Goal: Obtain resource: Download file/media

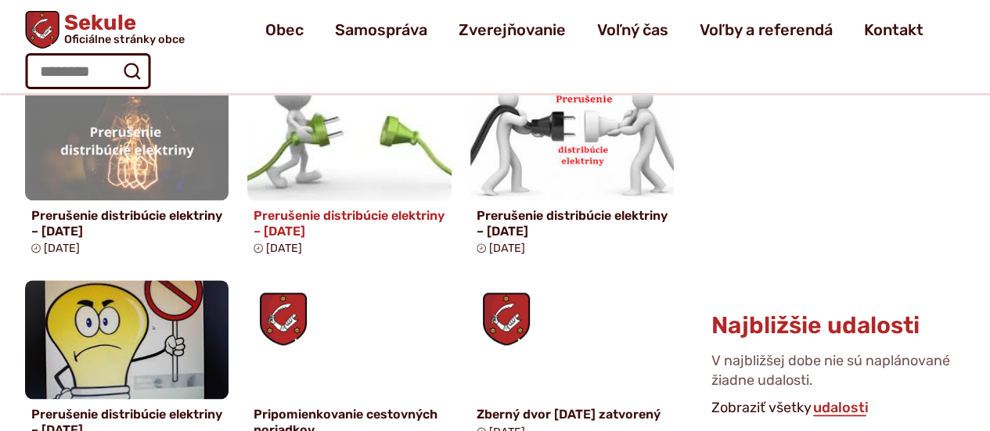
scroll to position [548, 0]
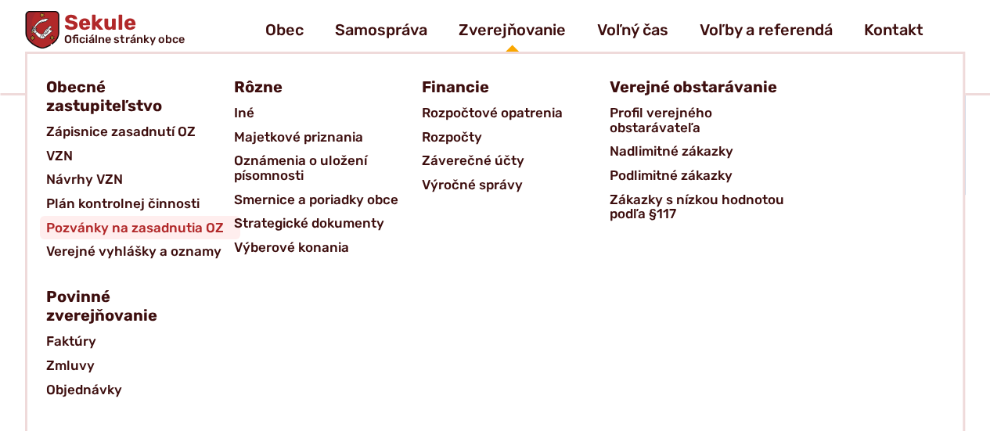
click at [160, 226] on span "Pozvánky na zasadnutia OZ" at bounding box center [135, 228] width 178 height 24
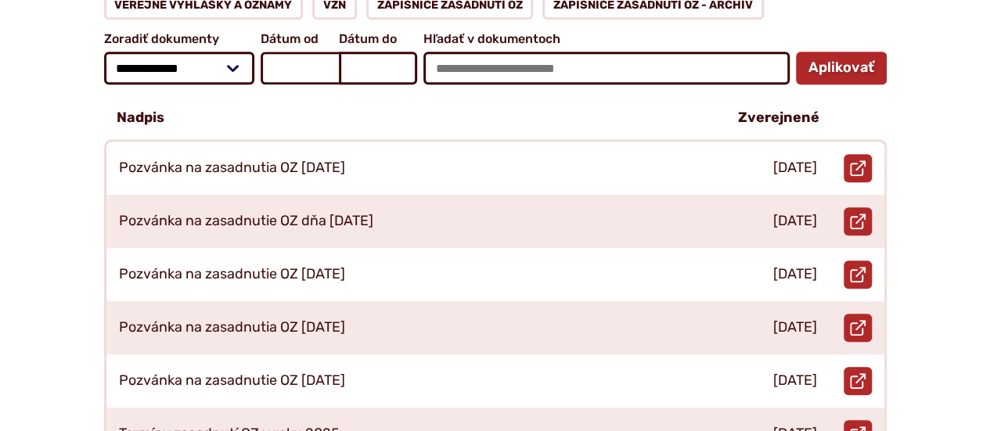
scroll to position [391, 0]
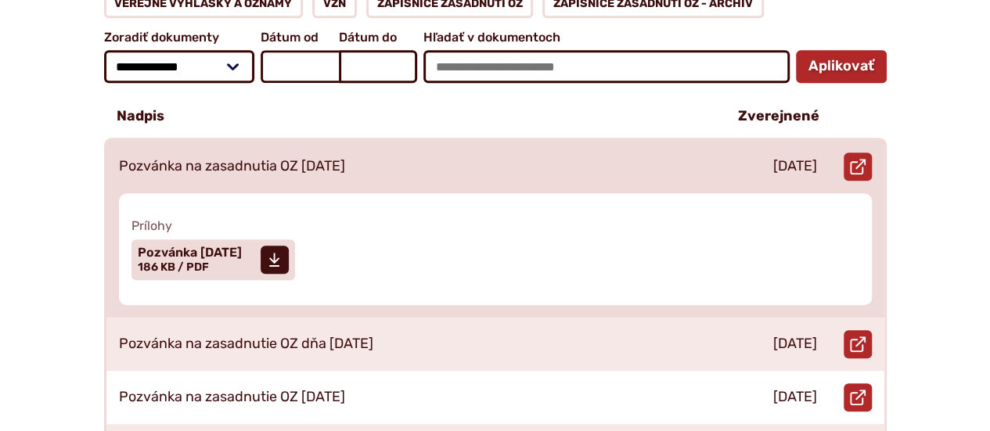
click at [306, 158] on p "Pozvánka na zasadnutia OZ [DATE]" at bounding box center [232, 166] width 226 height 17
click at [280, 252] on icon at bounding box center [274, 260] width 12 height 16
